Goal: Information Seeking & Learning: Learn about a topic

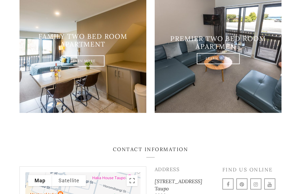
scroll to position [593, 0]
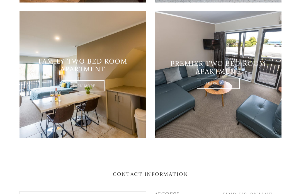
click at [115, 114] on img at bounding box center [82, 74] width 127 height 127
click at [96, 91] on link "Learn More" at bounding box center [83, 85] width 43 height 11
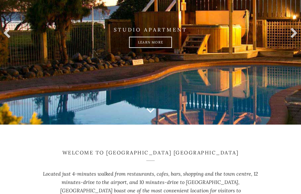
scroll to position [67, 0]
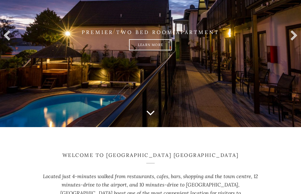
click at [150, 50] on link "Learn more" at bounding box center [150, 44] width 43 height 11
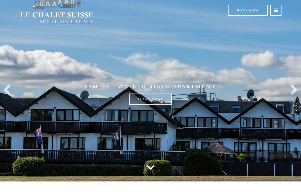
scroll to position [0, 0]
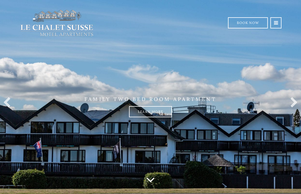
click at [146, 117] on link "Learn more" at bounding box center [150, 111] width 43 height 11
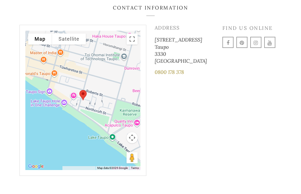
click at [126, 141] on div at bounding box center [82, 100] width 115 height 139
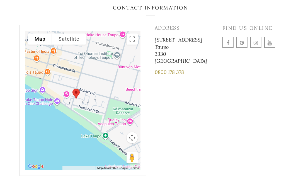
click at [138, 48] on div at bounding box center [82, 100] width 115 height 139
click at [135, 45] on button "Toggle fullscreen view" at bounding box center [131, 38] width 11 height 11
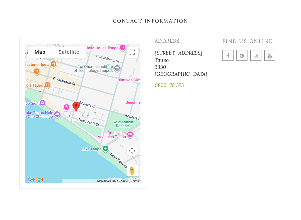
scroll to position [6, 0]
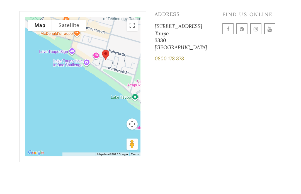
click at [137, 31] on button "Toggle fullscreen view" at bounding box center [131, 25] width 11 height 11
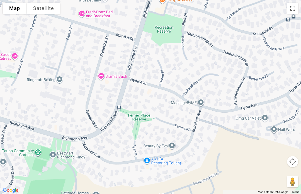
scroll to position [765, 0]
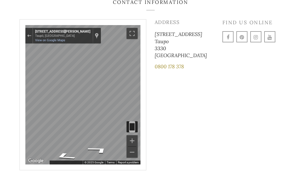
click at [132, 39] on button "Toggle fullscreen view" at bounding box center [131, 33] width 11 height 11
